Goal: Find contact information: Find contact information

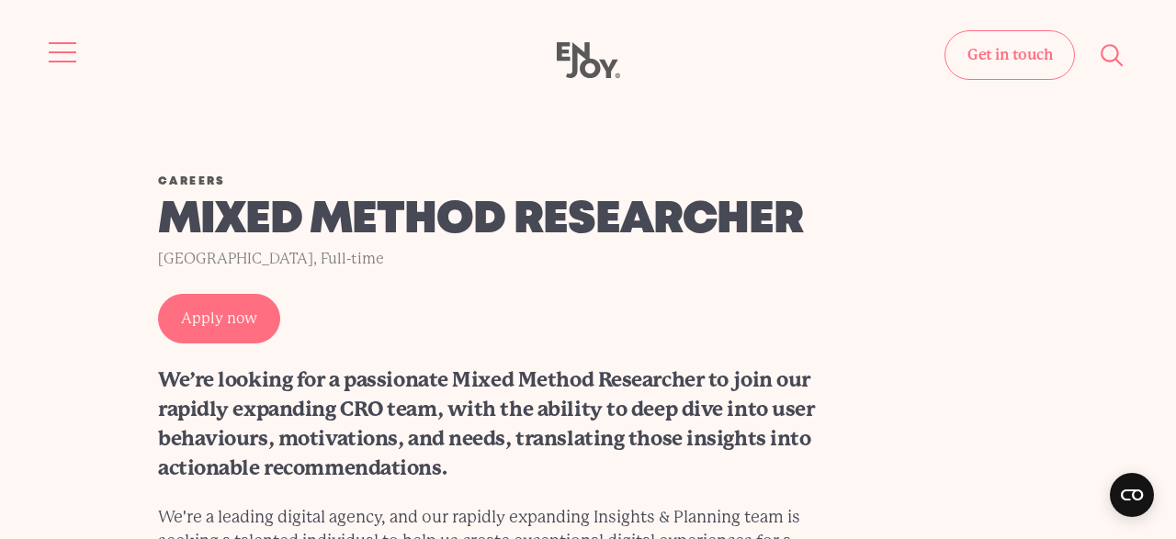
click at [51, 39] on button "Site navigation" at bounding box center [63, 52] width 39 height 39
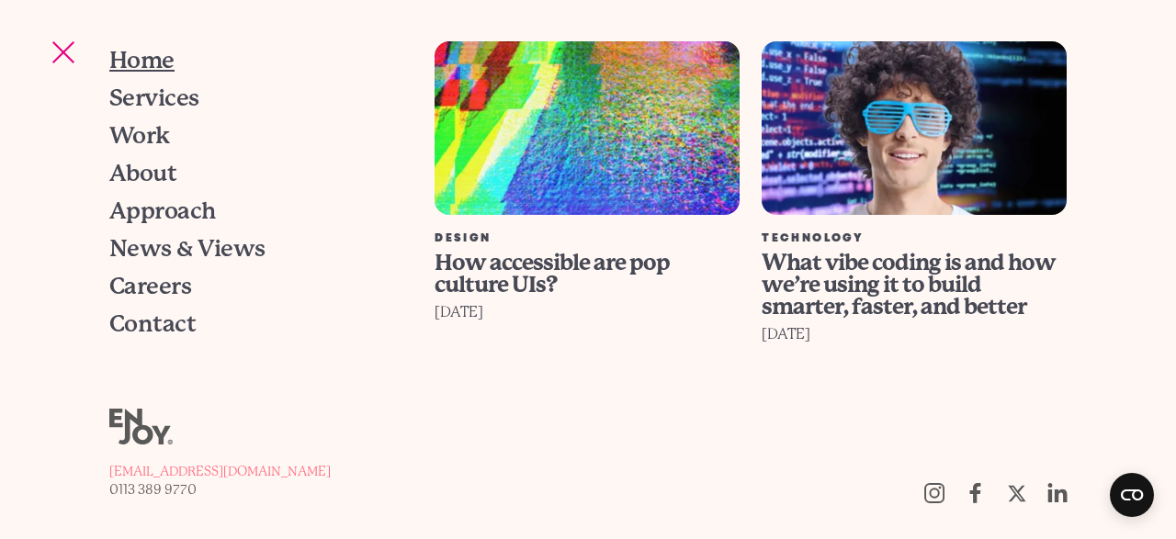
click at [155, 53] on span "Home" at bounding box center [141, 60] width 65 height 23
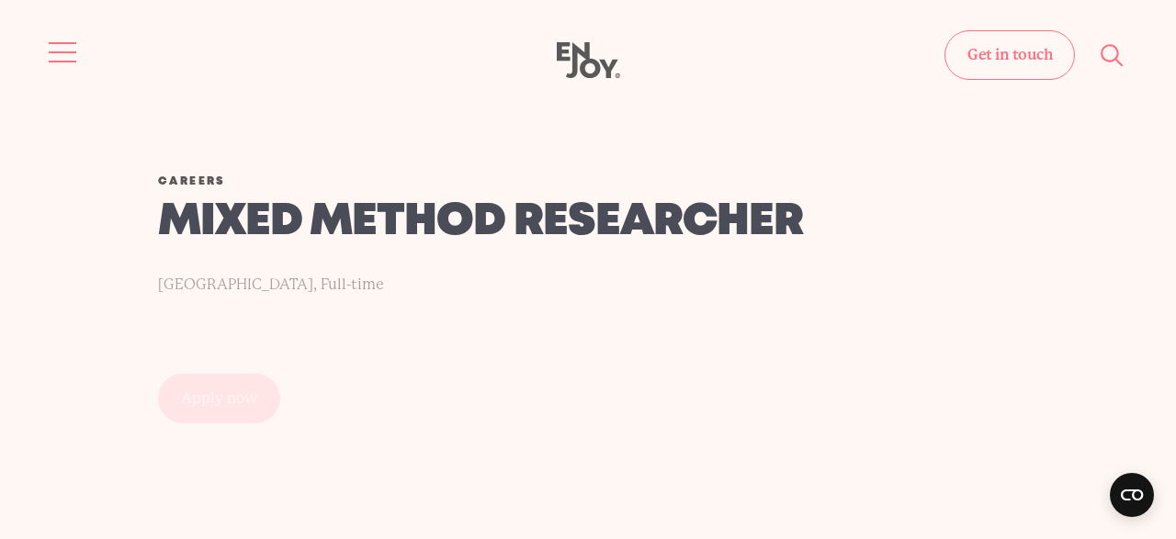
click at [52, 45] on button "Site navigation" at bounding box center [63, 52] width 39 height 39
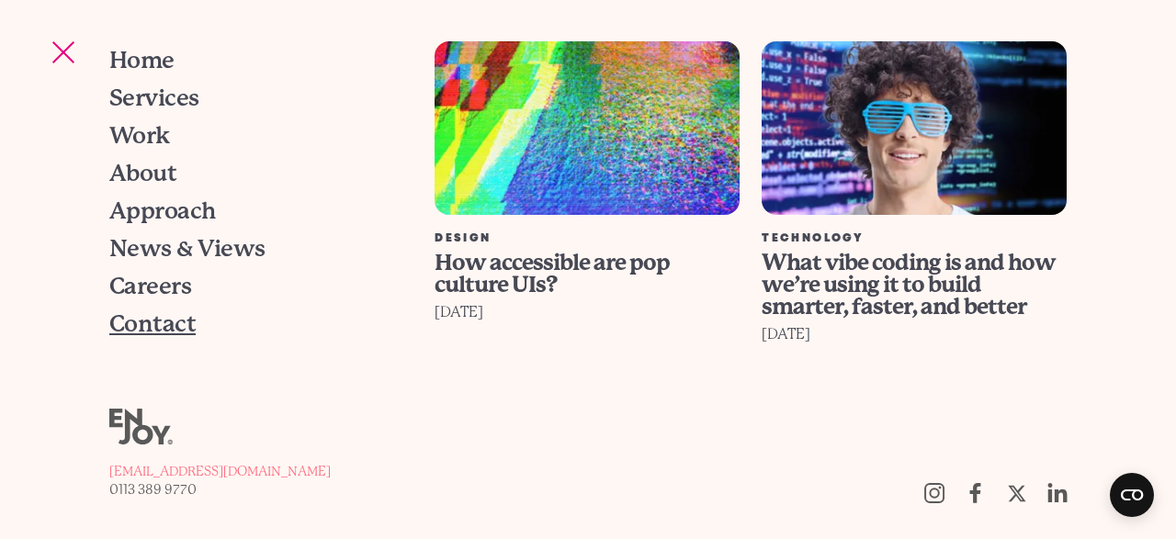
click at [153, 328] on span "Contact" at bounding box center [152, 323] width 86 height 23
